Goal: Task Accomplishment & Management: Complete application form

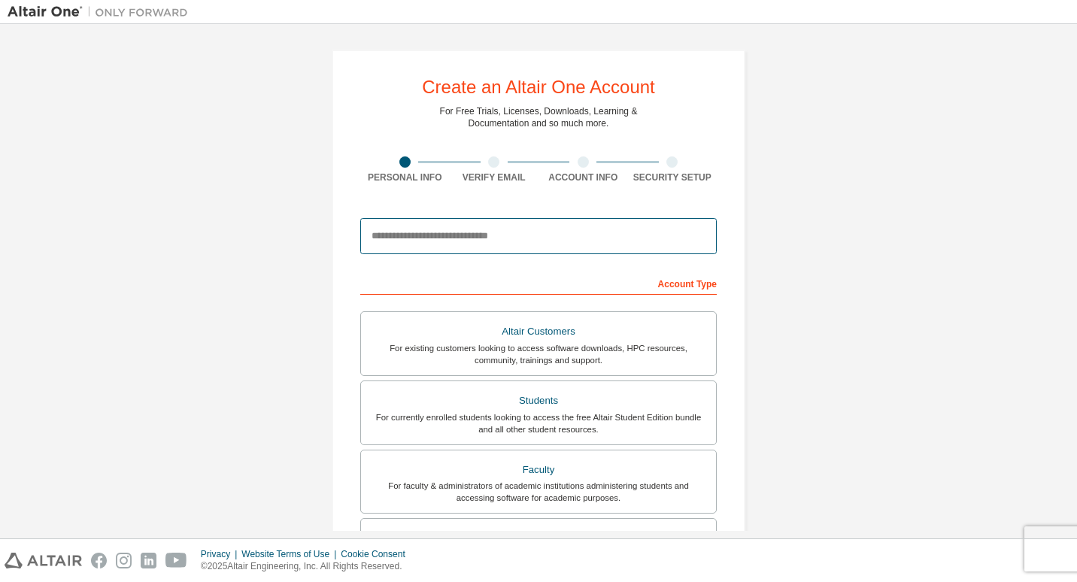
click at [415, 244] on input "email" at bounding box center [538, 236] width 356 height 36
type input "**********"
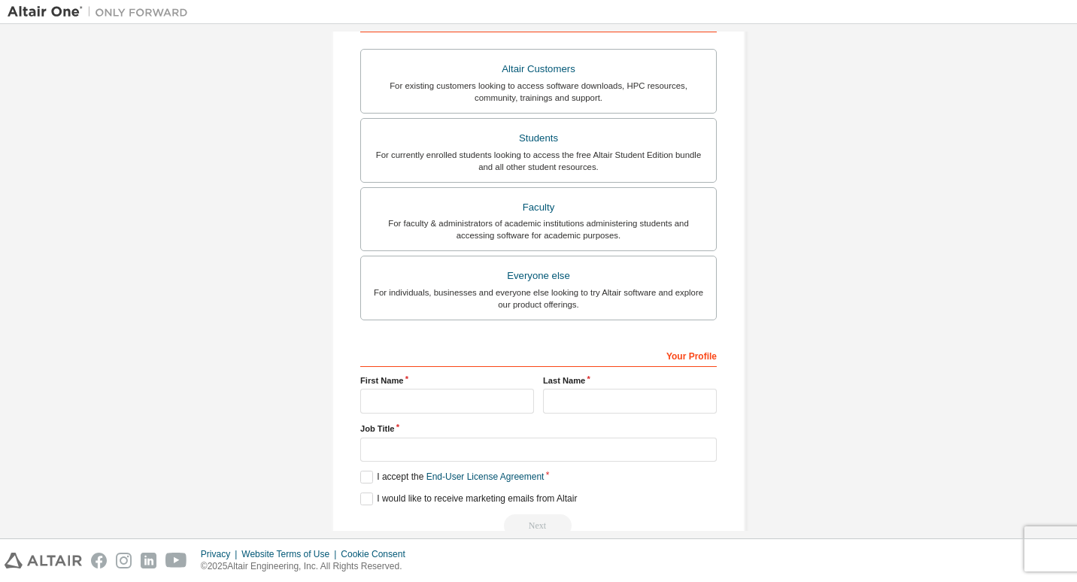
scroll to position [271, 0]
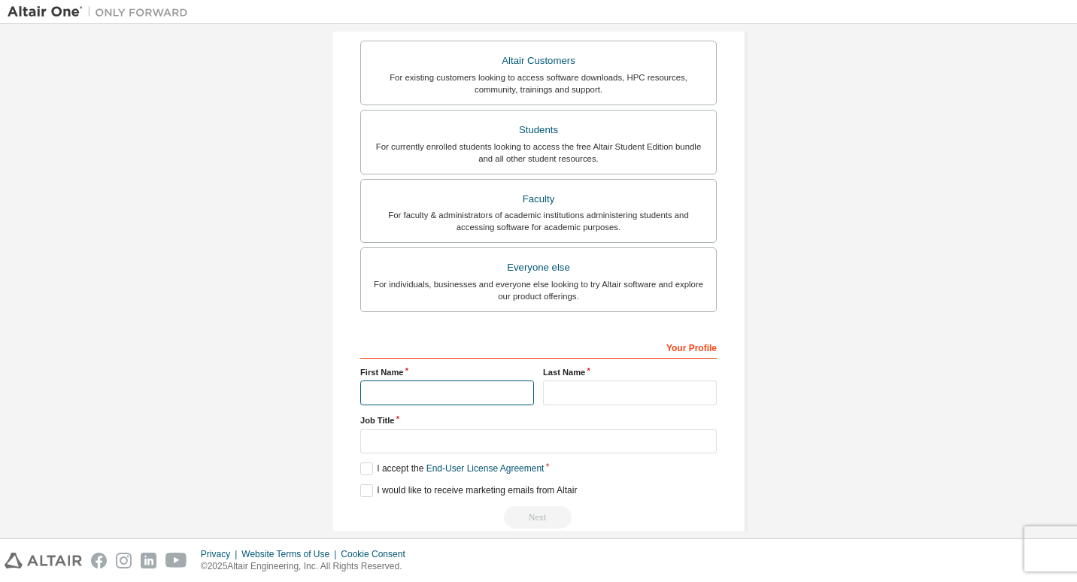
click at [383, 398] on input "text" at bounding box center [447, 392] width 174 height 25
type input "*****"
click at [576, 395] on input "text" at bounding box center [630, 392] width 174 height 25
type input "****"
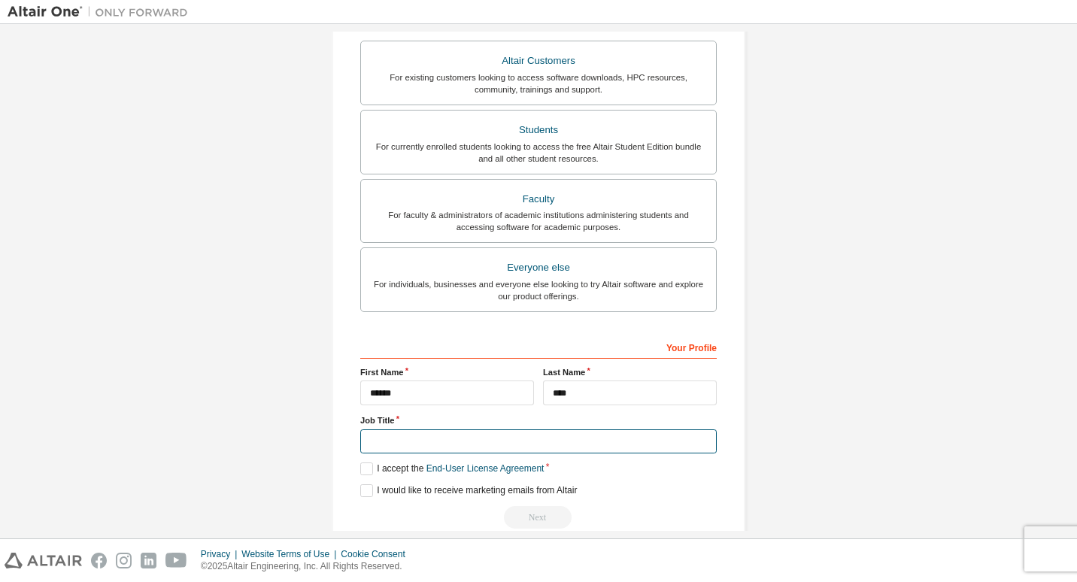
click at [465, 439] on input "text" at bounding box center [538, 441] width 356 height 25
type input "**********"
click at [368, 468] on label "I accept the End-User License Agreement" at bounding box center [451, 468] width 183 height 13
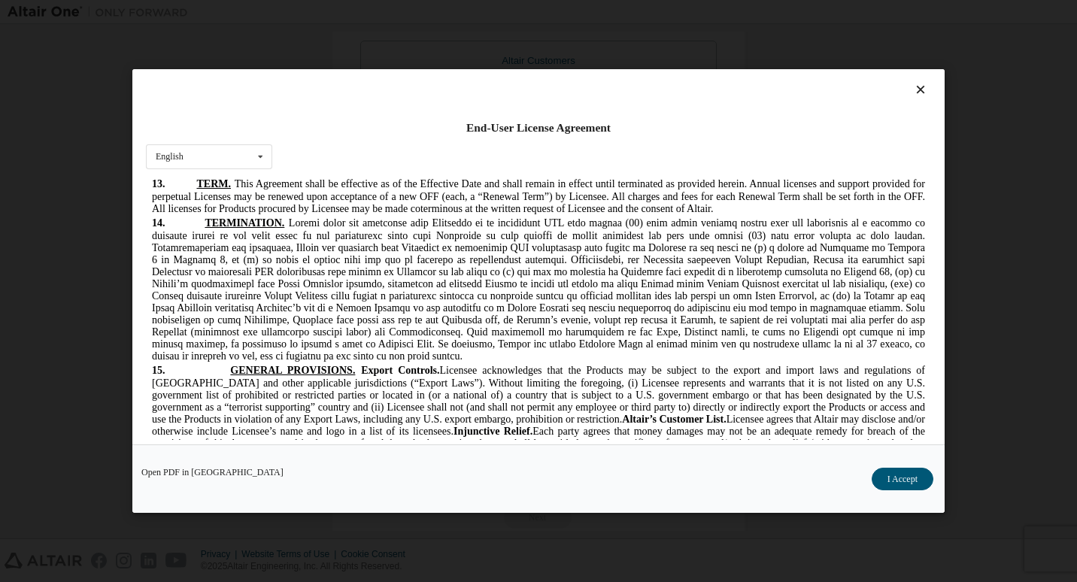
scroll to position [4303, 0]
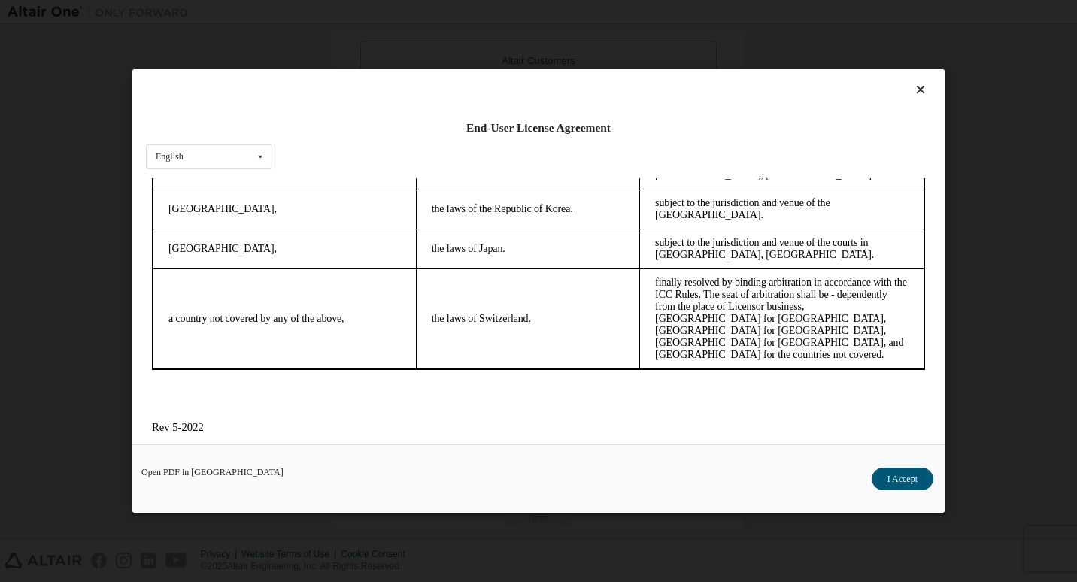
drag, startPoint x: 914, startPoint y: 229, endPoint x: 1041, endPoint y: 679, distance: 467.9
click at [903, 470] on button "I Accept" at bounding box center [902, 479] width 62 height 23
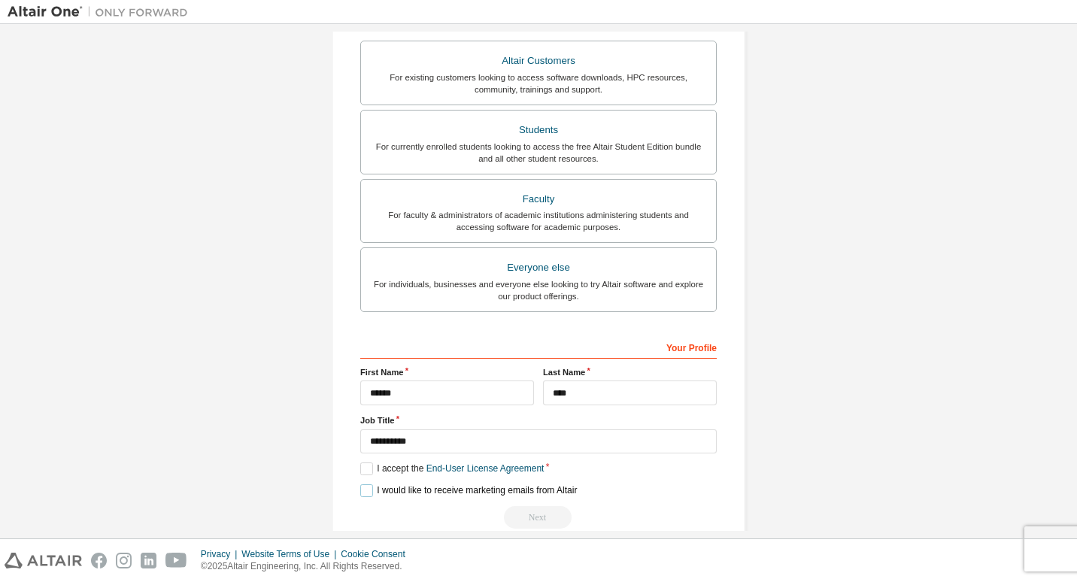
click at [360, 486] on label "I would like to receive marketing emails from Altair" at bounding box center [468, 490] width 217 height 13
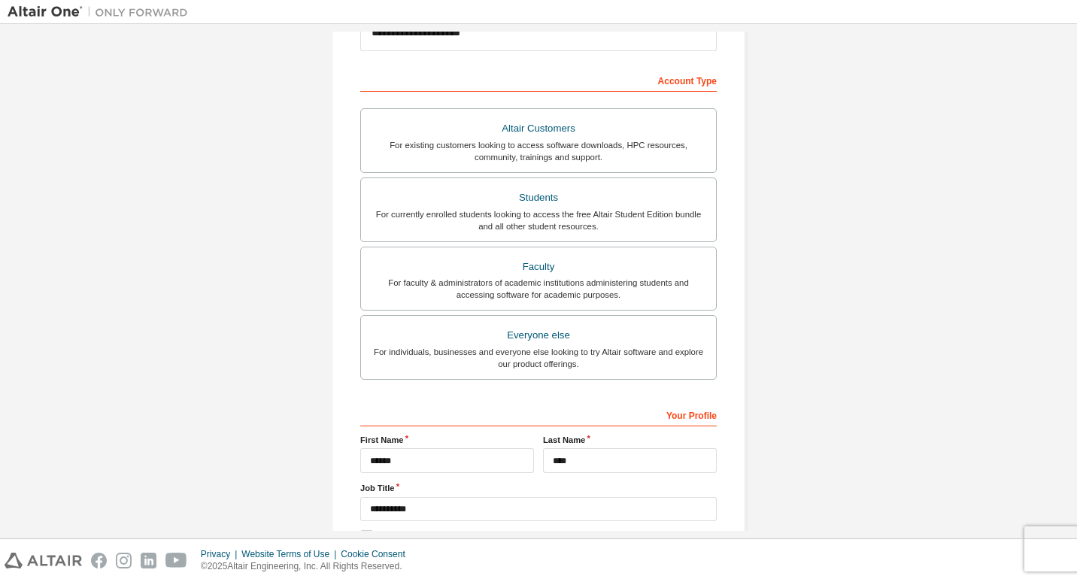
scroll to position [297, 0]
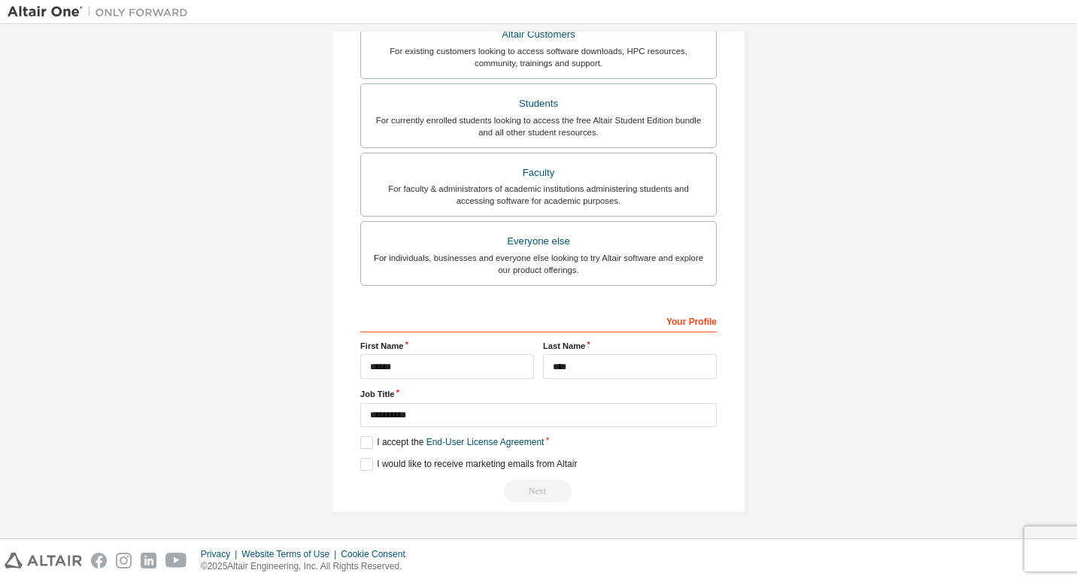
click at [537, 488] on div "Next" at bounding box center [538, 491] width 356 height 23
click at [531, 489] on div "Next" at bounding box center [538, 491] width 356 height 23
click at [459, 52] on div "For existing customers looking to access software downloads, HPC resources, com…" at bounding box center [538, 57] width 337 height 24
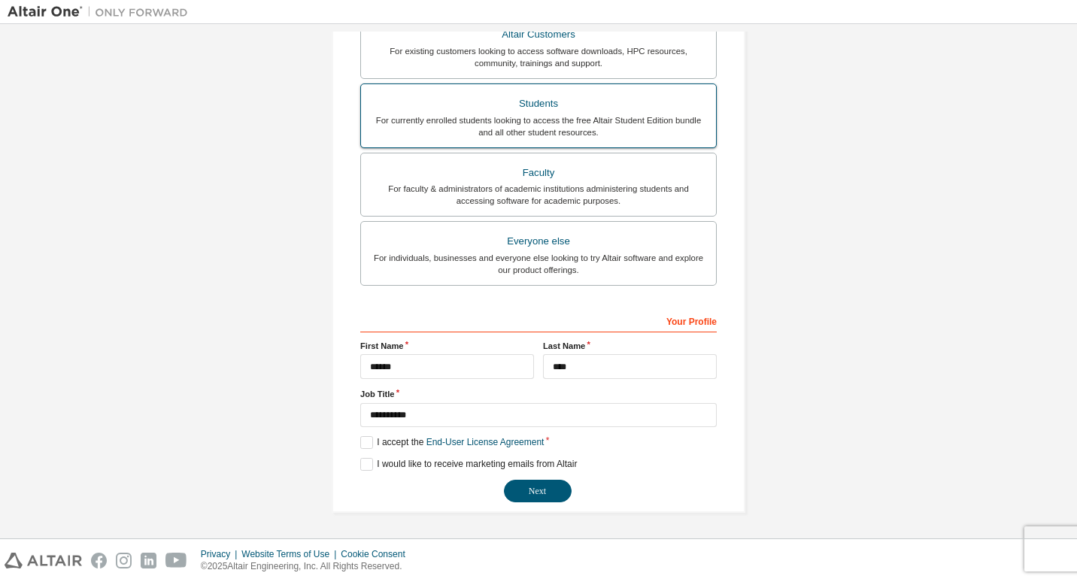
click at [459, 98] on div "Students" at bounding box center [538, 103] width 337 height 21
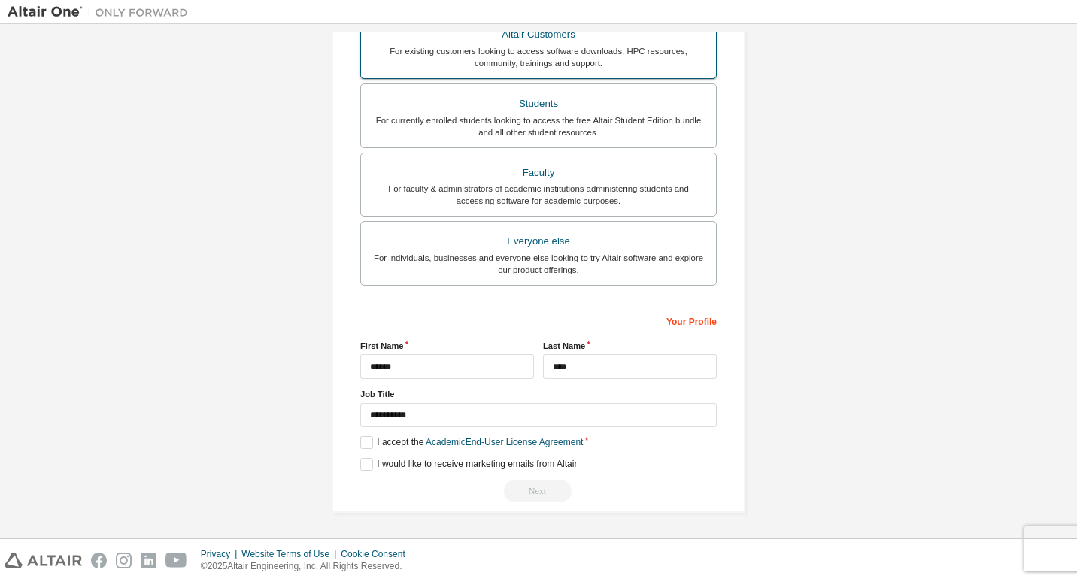
click at [462, 41] on div "Altair Customers" at bounding box center [538, 34] width 337 height 21
click at [484, 120] on div "For currently enrolled students looking to access the free Altair Student Editi…" at bounding box center [538, 126] width 337 height 24
click at [365, 440] on label "I accept the Academic End-User License Agreement" at bounding box center [471, 442] width 223 height 13
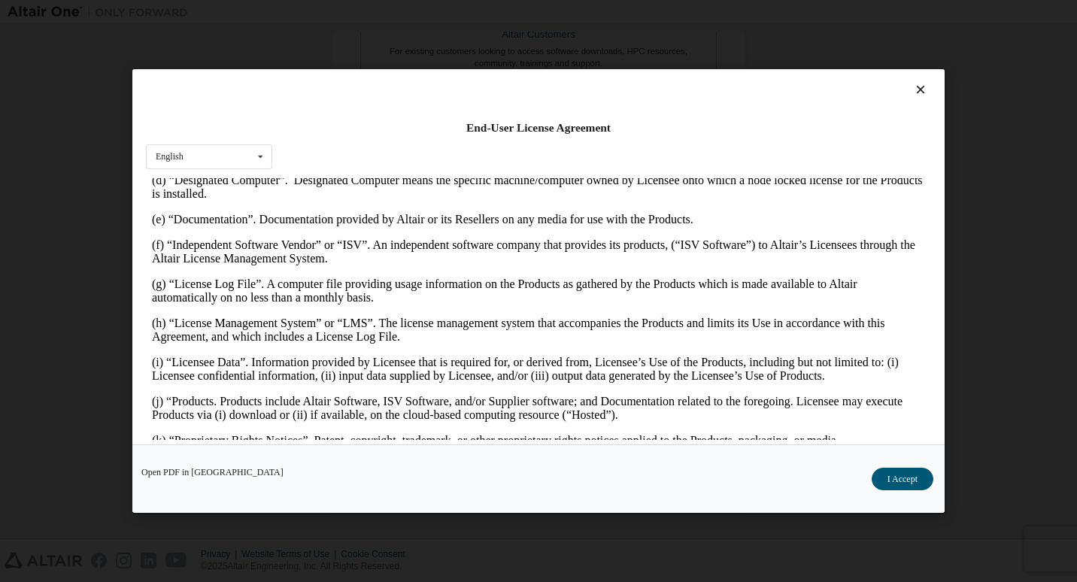
scroll to position [268, 0]
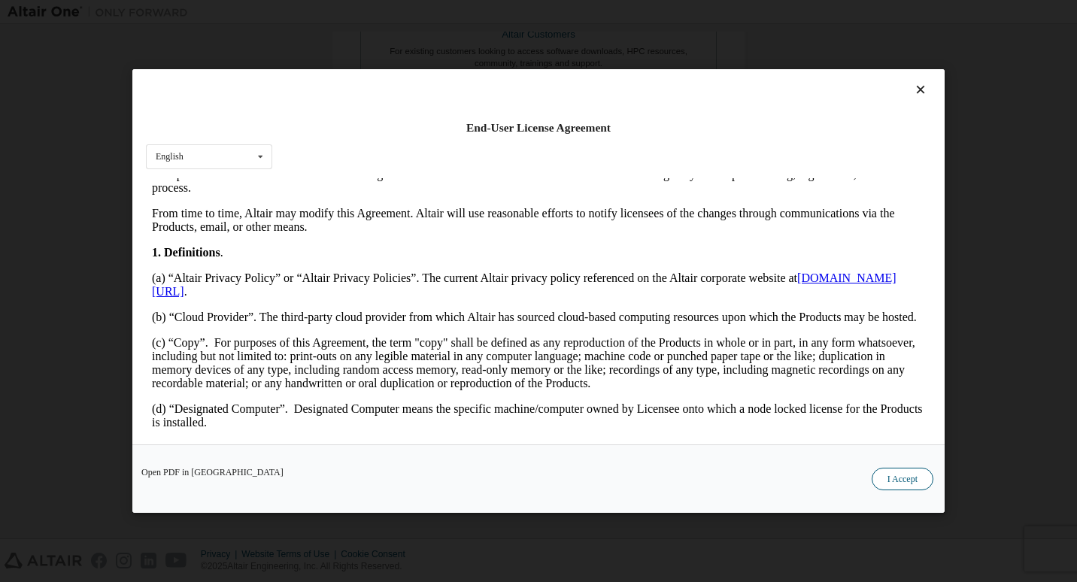
click at [895, 476] on button "I Accept" at bounding box center [902, 479] width 62 height 23
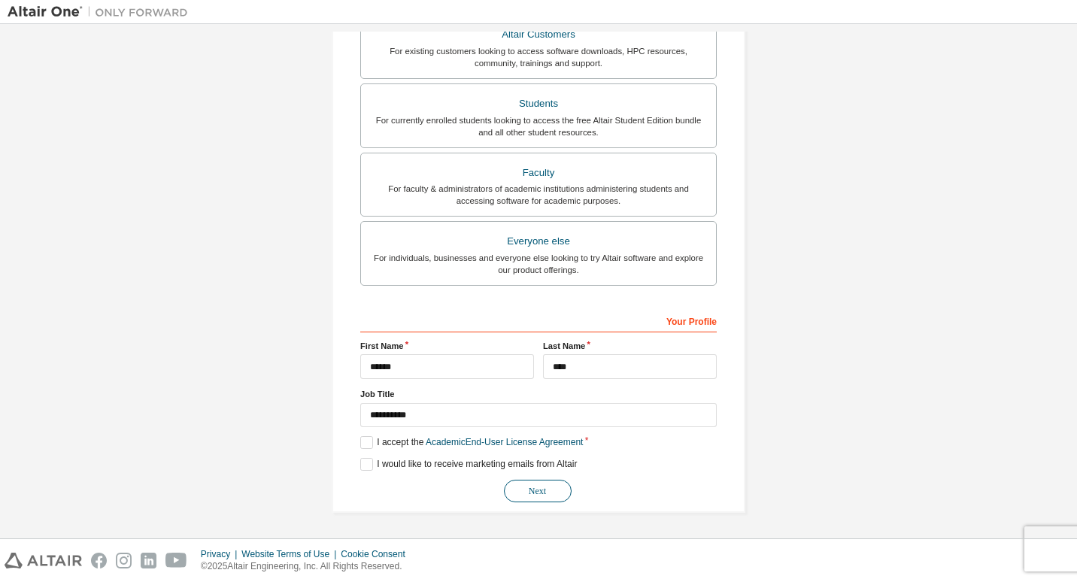
click at [538, 492] on button "Next" at bounding box center [538, 491] width 68 height 23
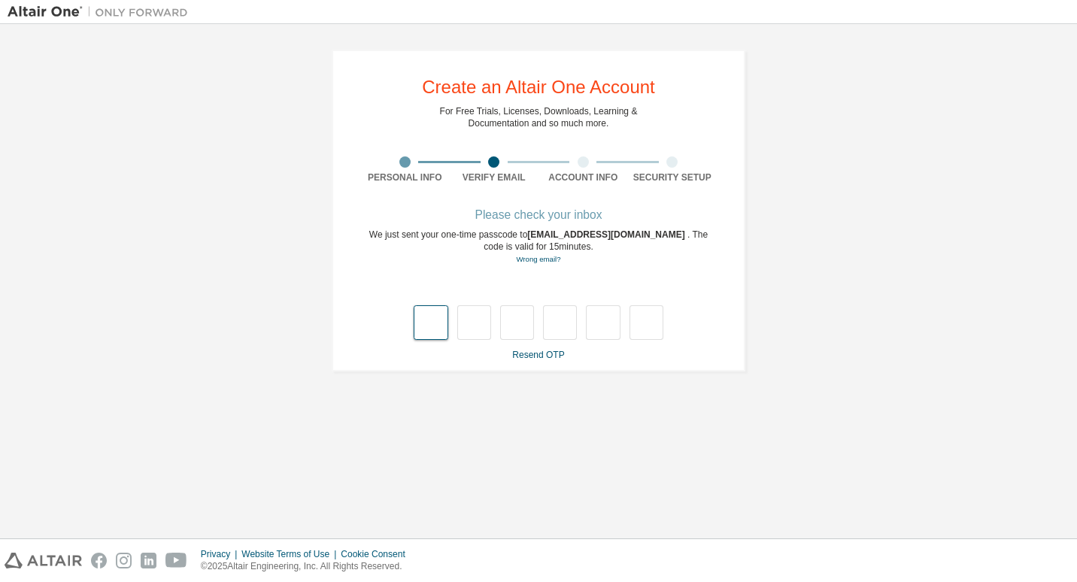
type input "*"
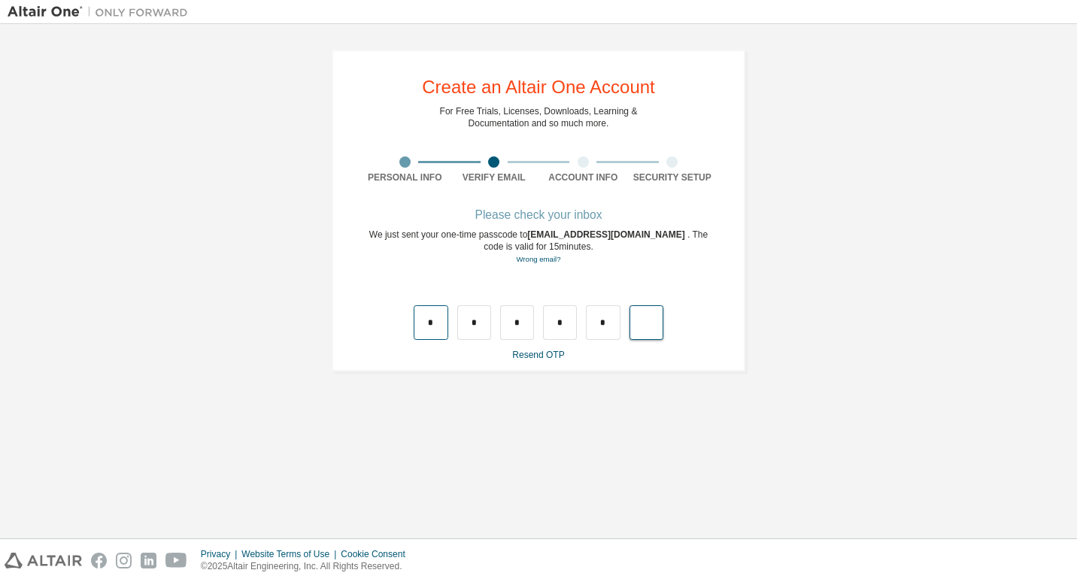
type input "*"
click at [441, 324] on input "text" at bounding box center [431, 322] width 34 height 35
type input "*"
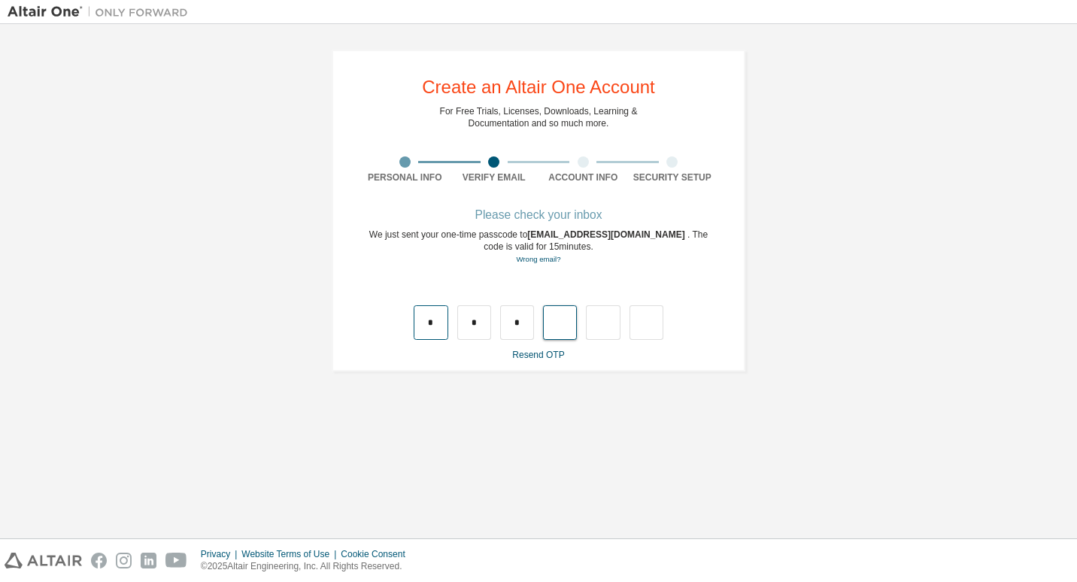
type input "*"
